Goal: Task Accomplishment & Management: Manage account settings

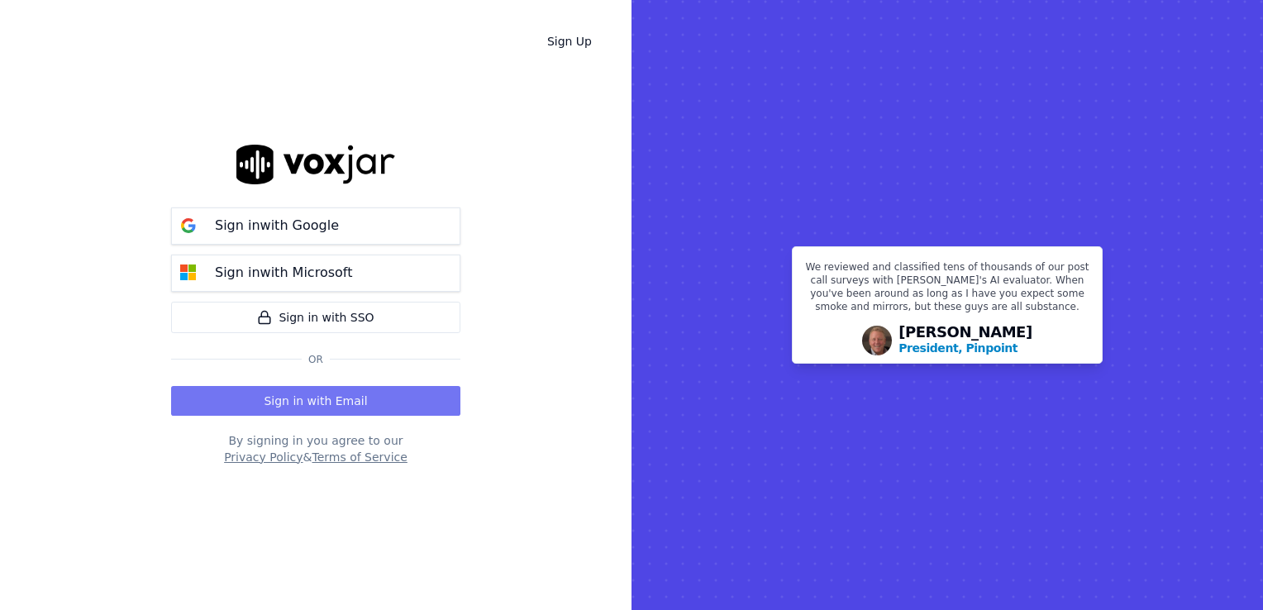
click at [351, 390] on button "Sign in with Email" at bounding box center [315, 401] width 289 height 30
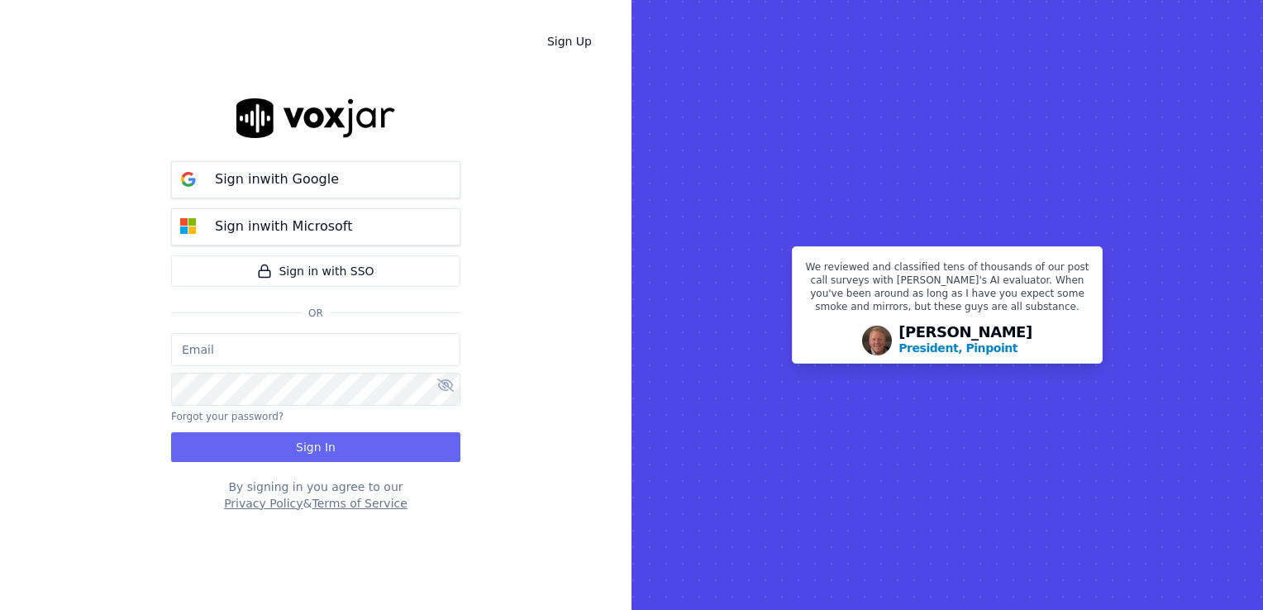
click at [291, 339] on input "email" at bounding box center [315, 349] width 289 height 33
type input "[EMAIL_ADDRESS][DOMAIN_NAME]"
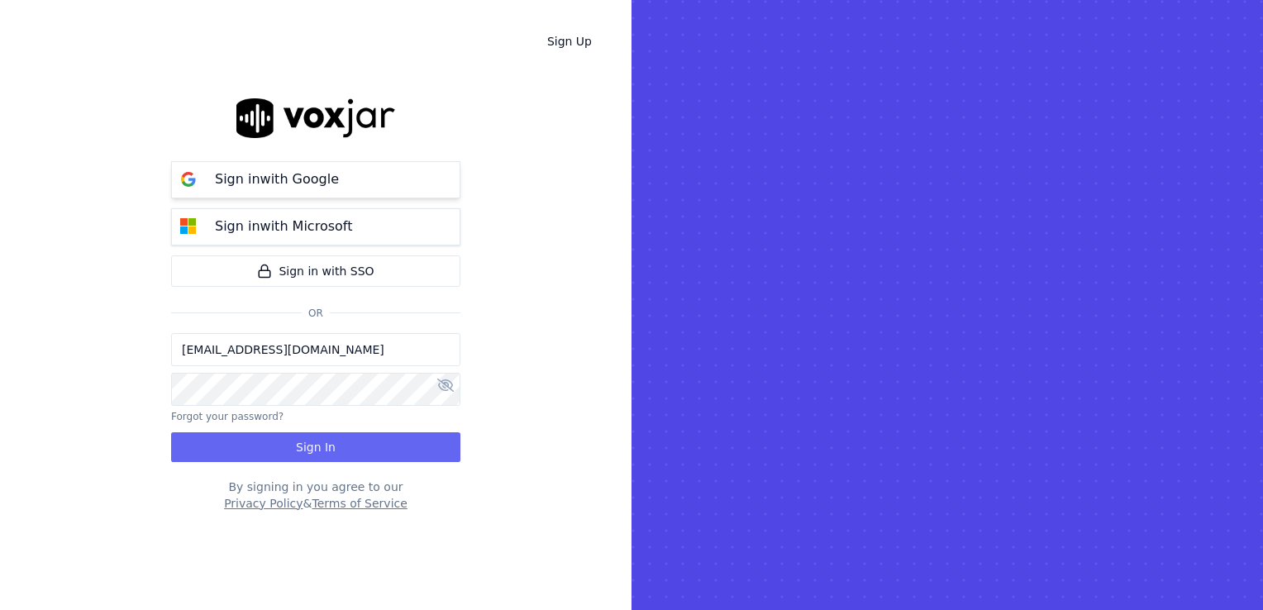
click at [286, 178] on p "Sign in with Google" at bounding box center [277, 179] width 124 height 20
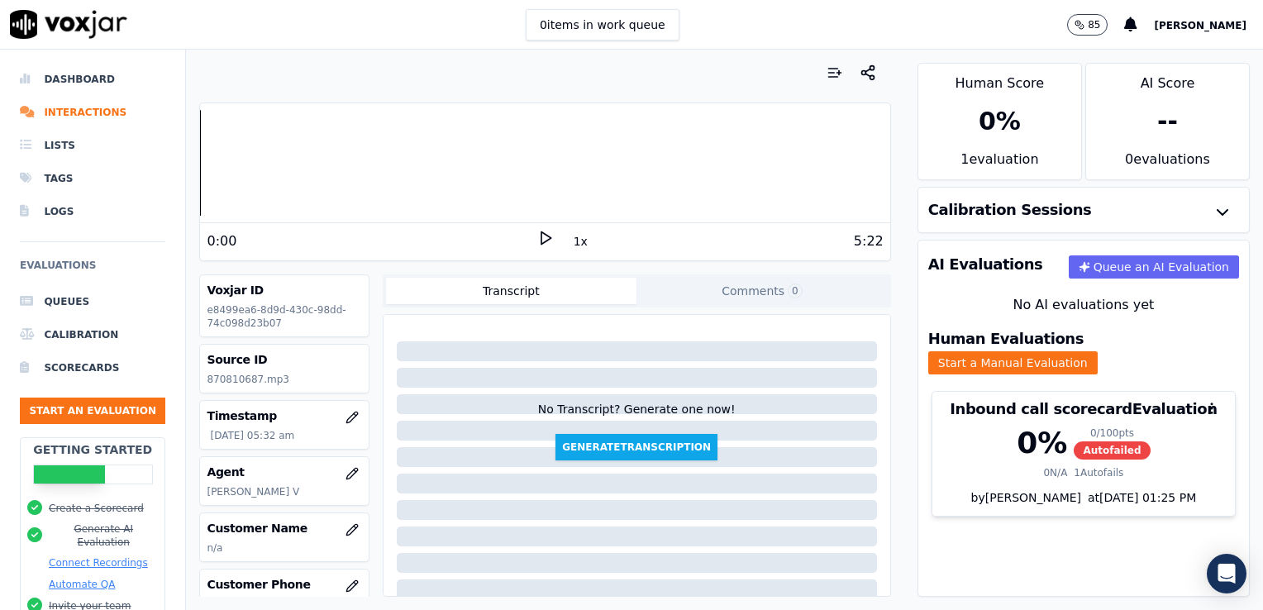
click at [0, 321] on html "0 items in work queue 85 [PERSON_NAME] Dashboard Interactions Lists Tags Logs E…" at bounding box center [631, 305] width 1263 height 610
